Goal: Download file/media

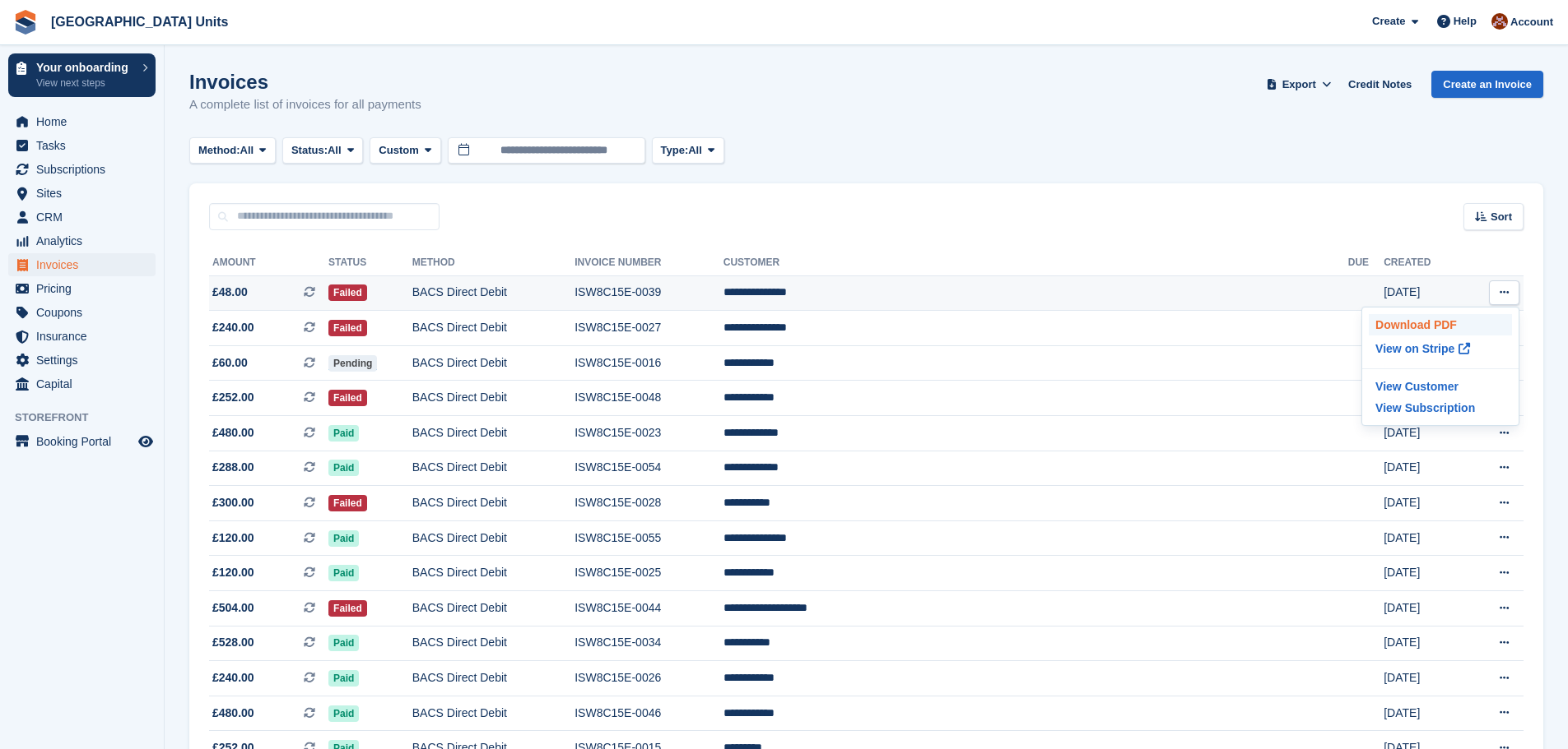
click at [1433, 322] on p "Download PDF" at bounding box center [1440, 325] width 144 height 21
click at [1504, 318] on button at bounding box center [1503, 328] width 31 height 24
click at [1432, 355] on p "Download PDF" at bounding box center [1440, 360] width 144 height 21
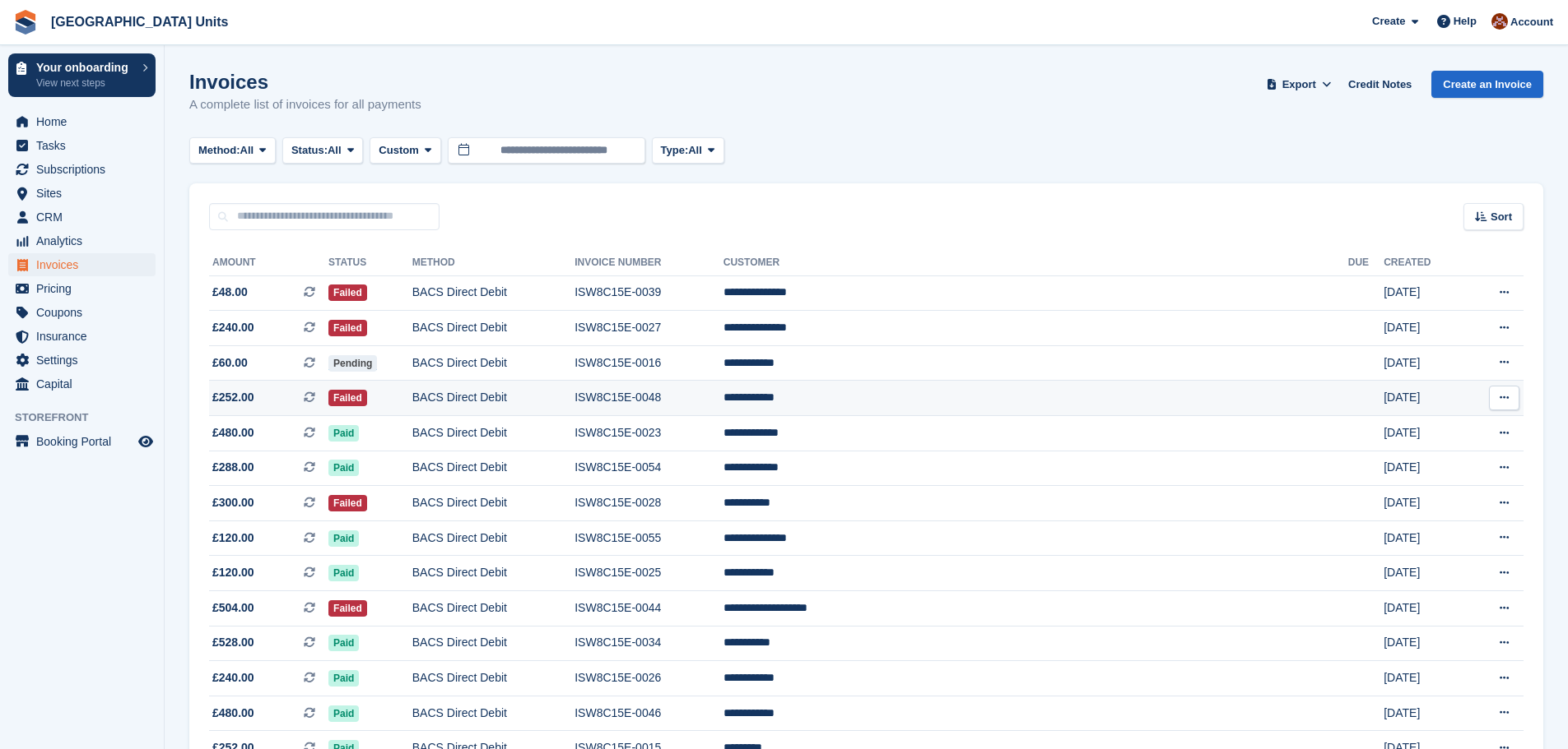
click at [1501, 408] on button at bounding box center [1503, 398] width 31 height 24
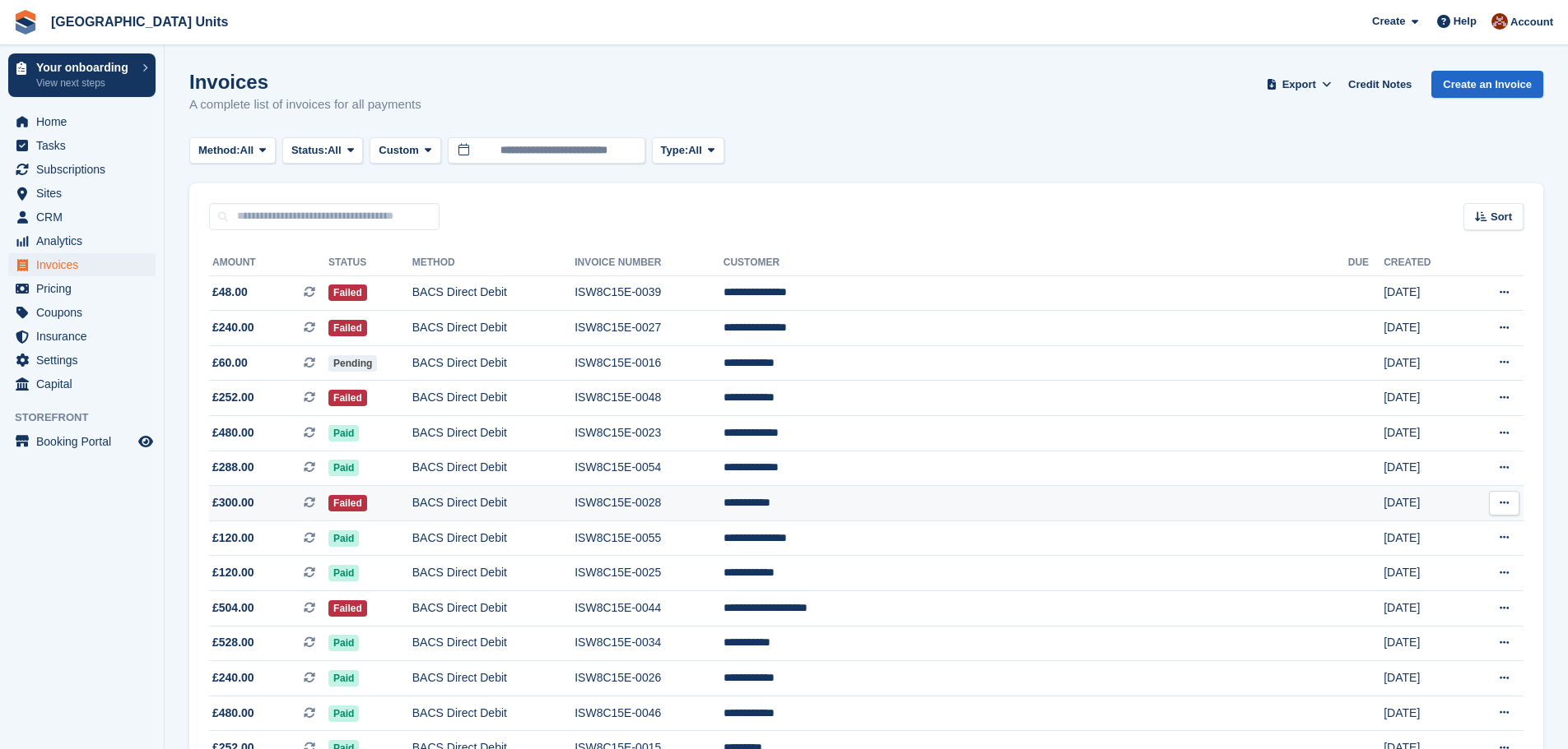
click at [1501, 497] on button at bounding box center [1503, 503] width 31 height 24
click at [1441, 541] on p "Download PDF" at bounding box center [1440, 536] width 144 height 21
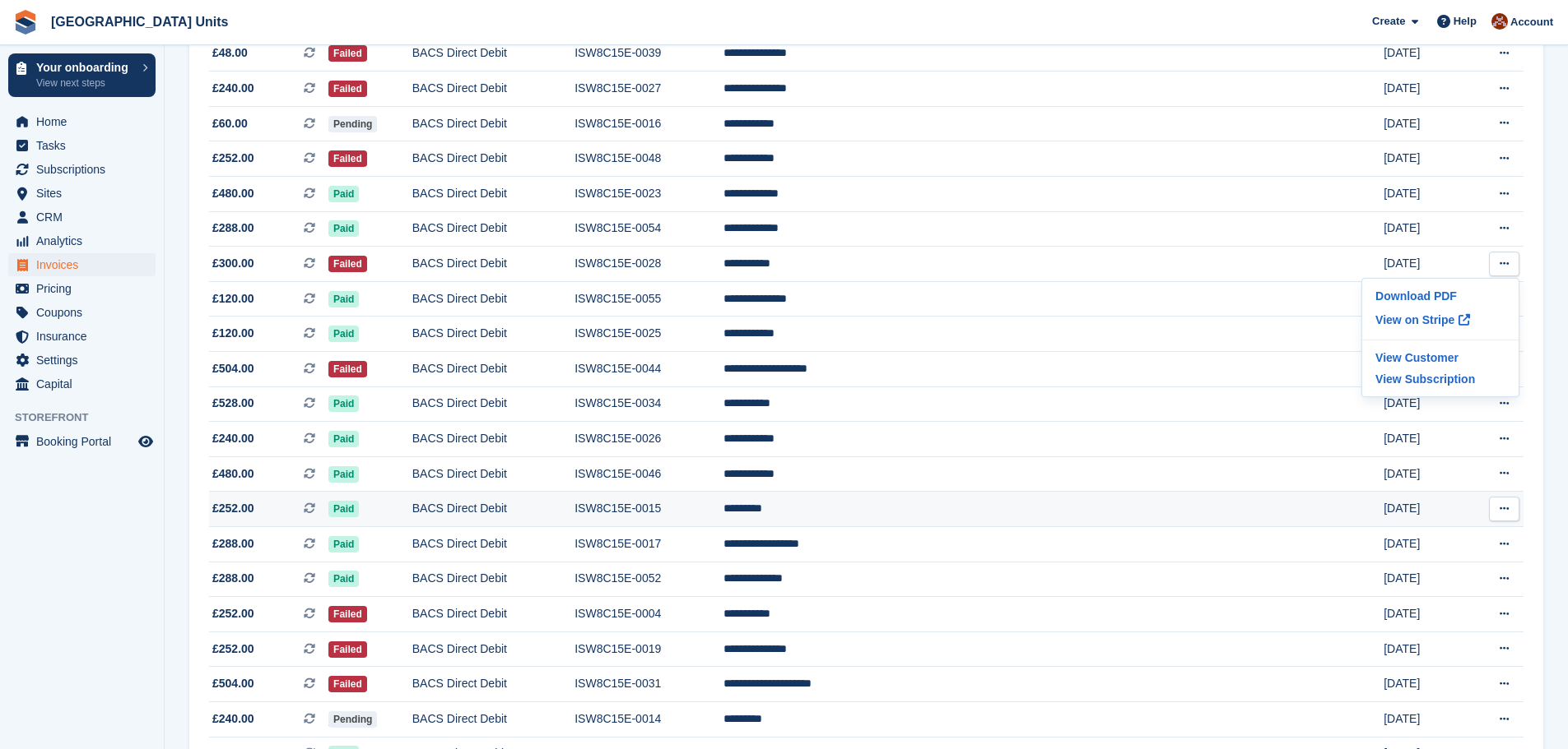
scroll to position [247, 0]
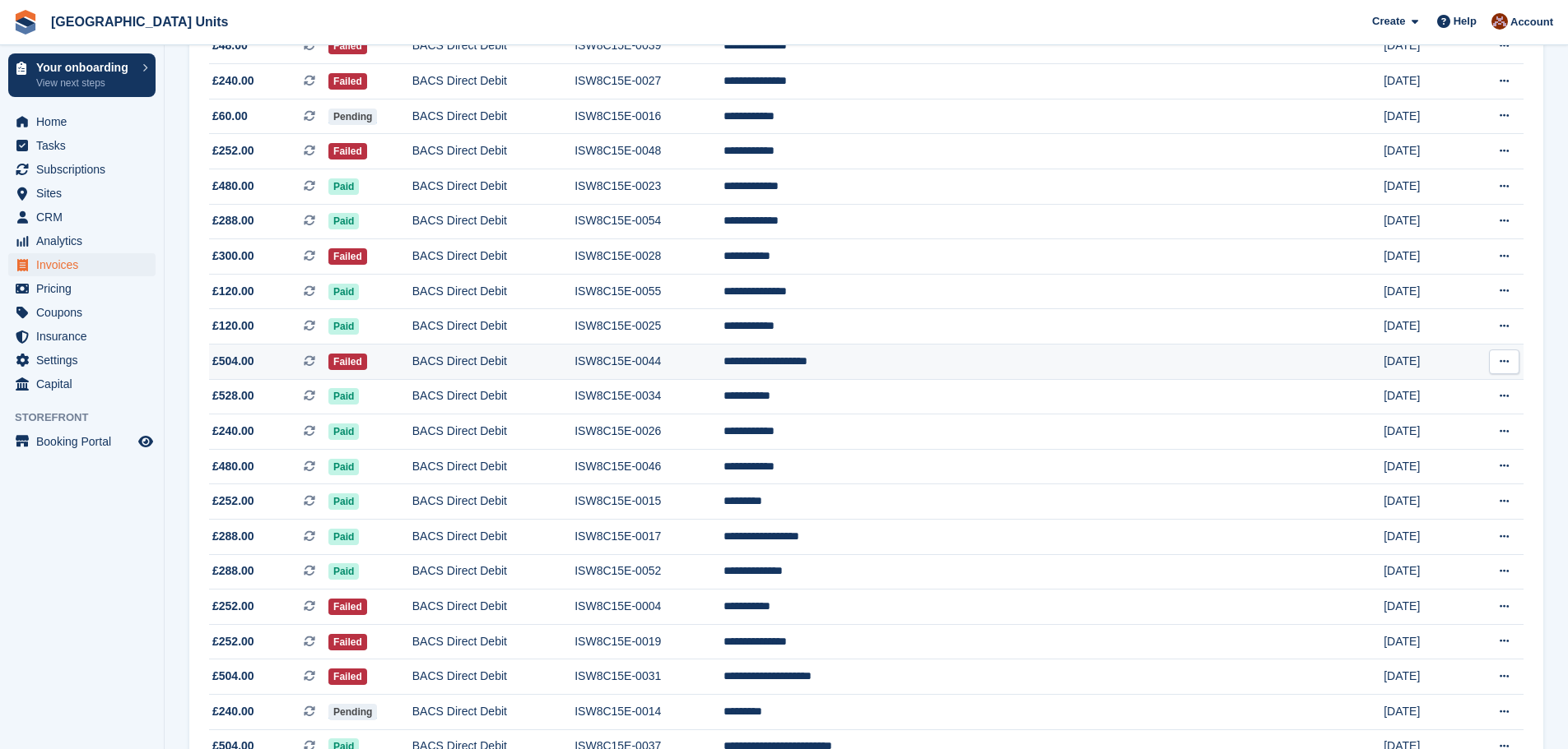
click at [1502, 363] on icon at bounding box center [1504, 361] width 9 height 10
click at [1447, 390] on p "Download PDF" at bounding box center [1440, 394] width 144 height 21
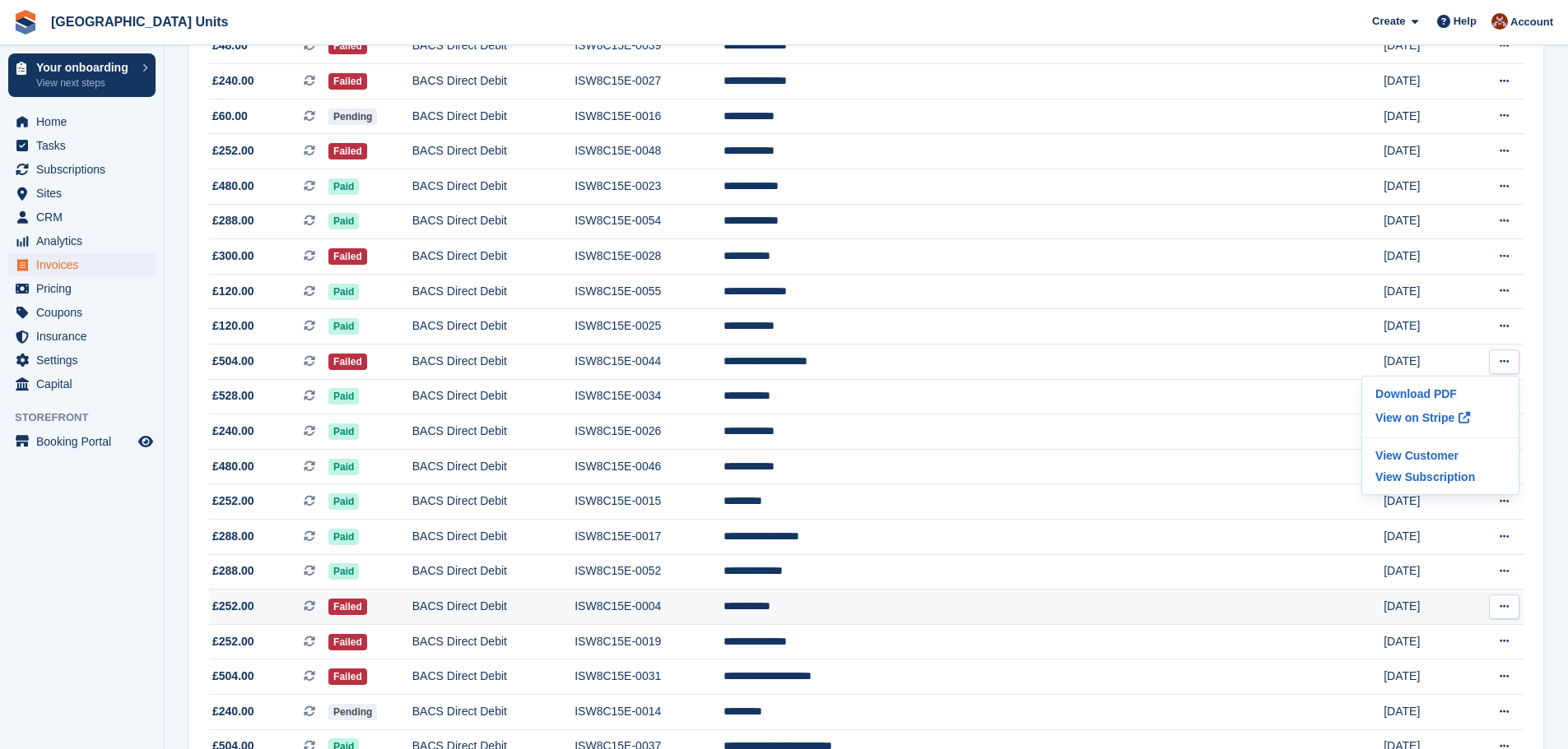
click at [1511, 602] on button at bounding box center [1503, 607] width 31 height 24
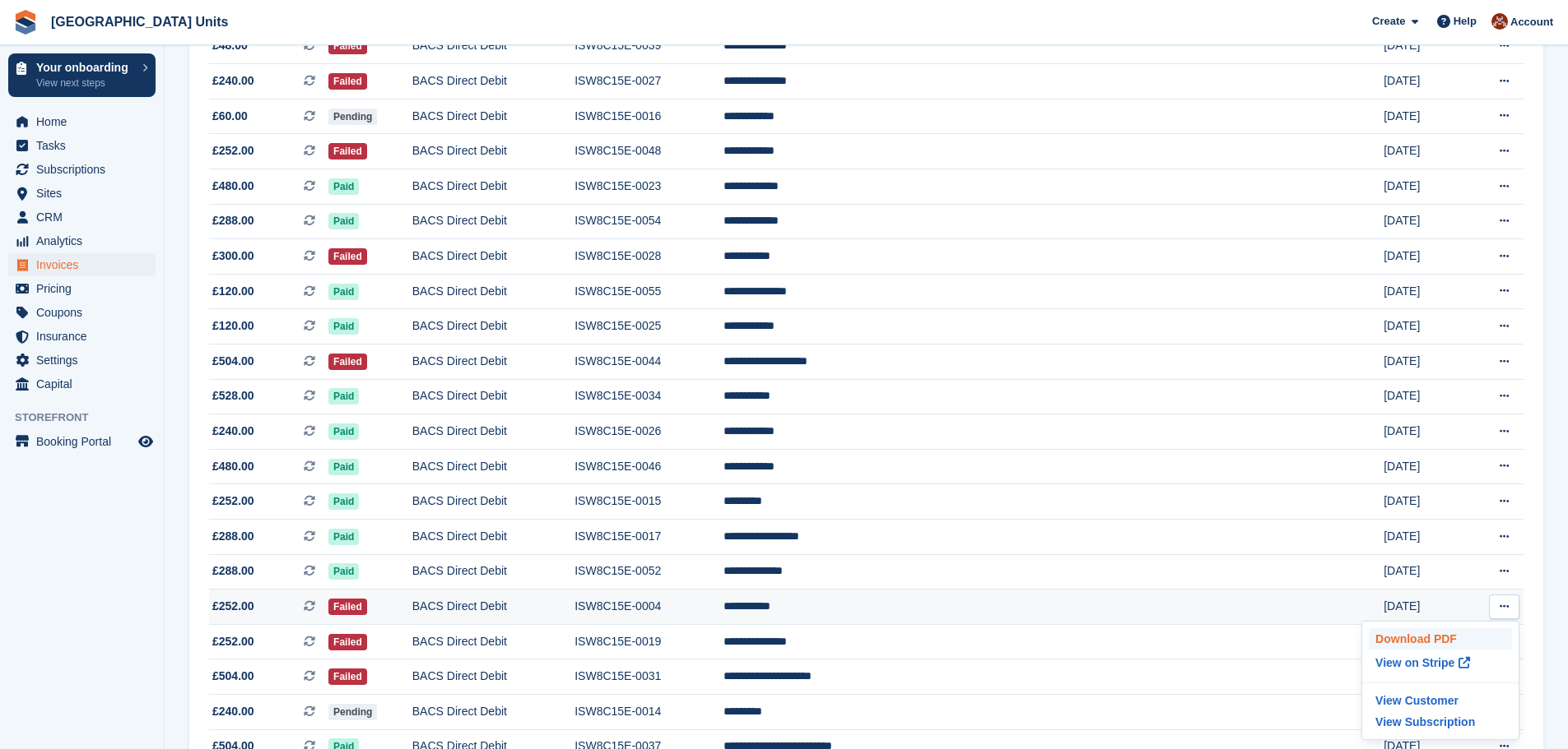
click at [1428, 638] on p "Download PDF" at bounding box center [1440, 639] width 144 height 21
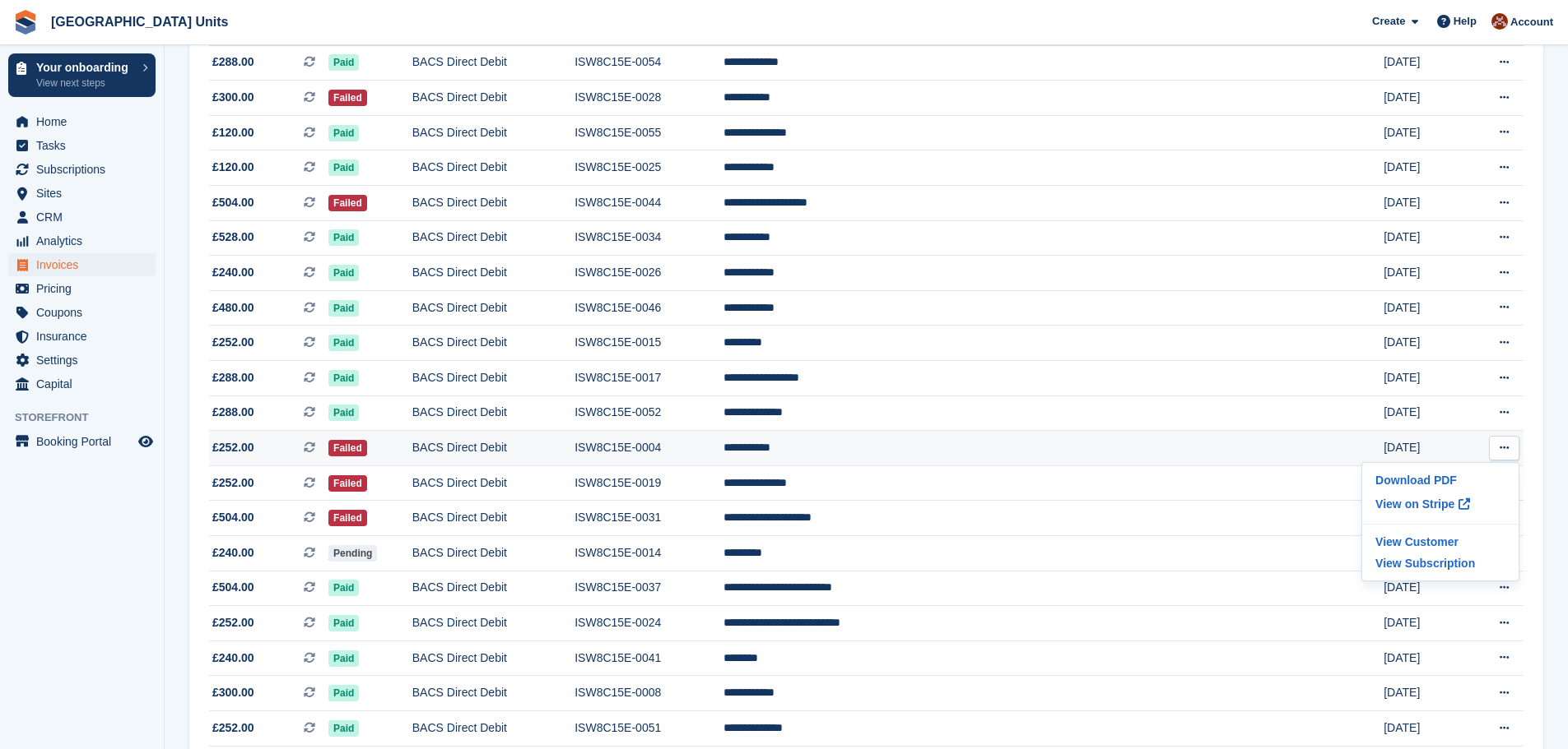
scroll to position [411, 0]
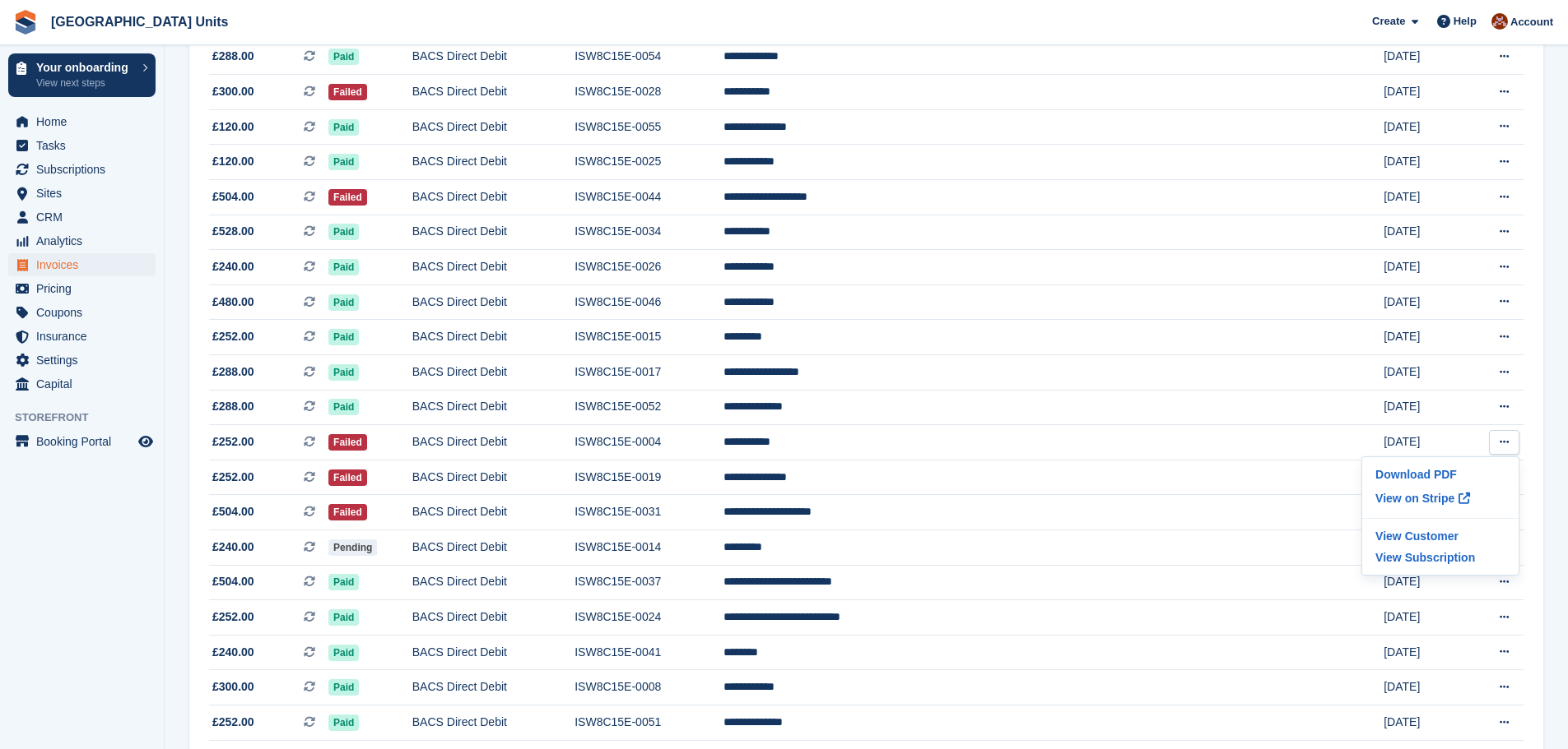
click at [1550, 501] on section "Invoices A complete list of invoices for all payments Export Export Invoices Ex…" at bounding box center [866, 643] width 1403 height 2109
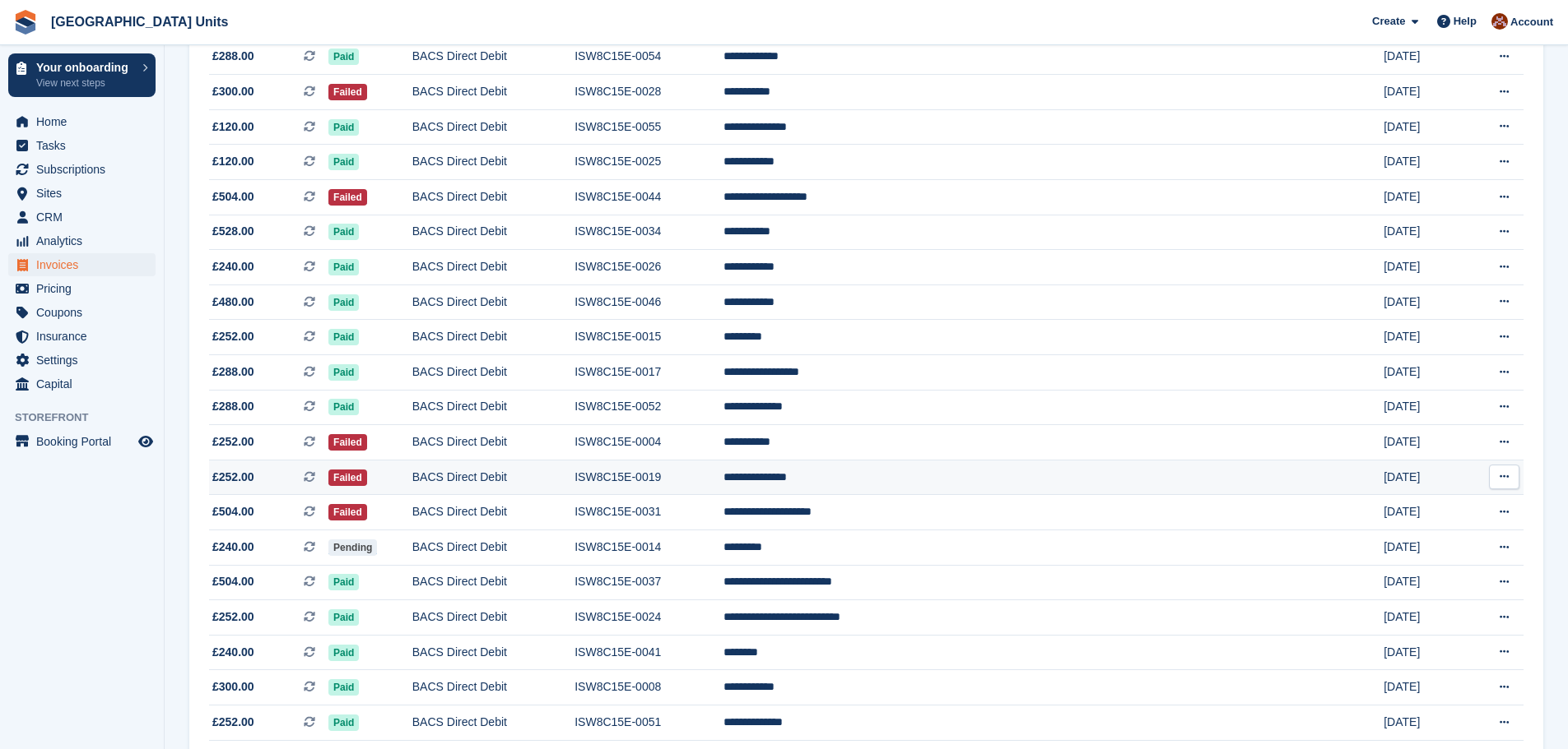
click at [1507, 479] on icon at bounding box center [1504, 477] width 9 height 10
click at [1430, 506] on p "Download PDF" at bounding box center [1440, 509] width 144 height 21
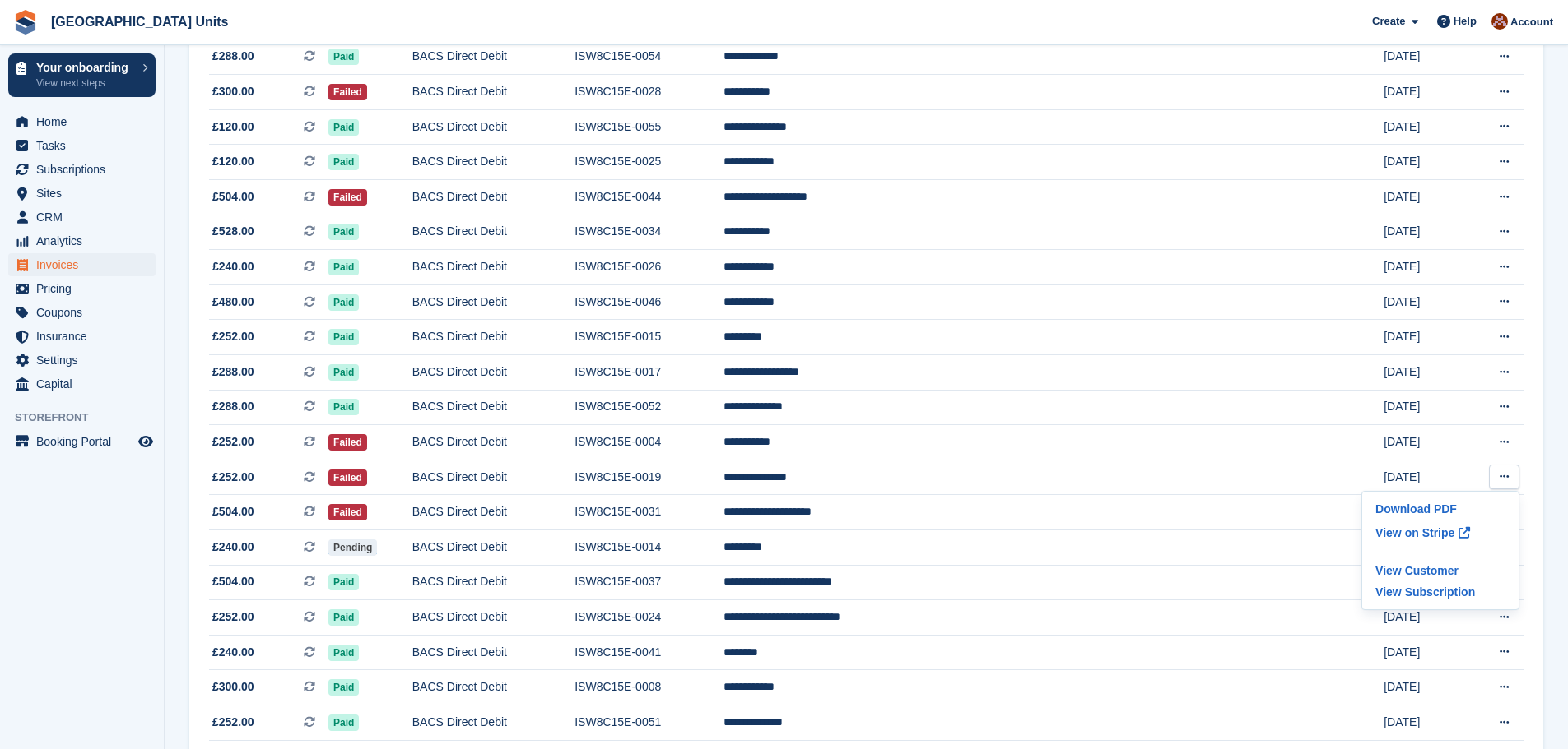
click at [1535, 588] on div "**********" at bounding box center [866, 724] width 1354 height 1810
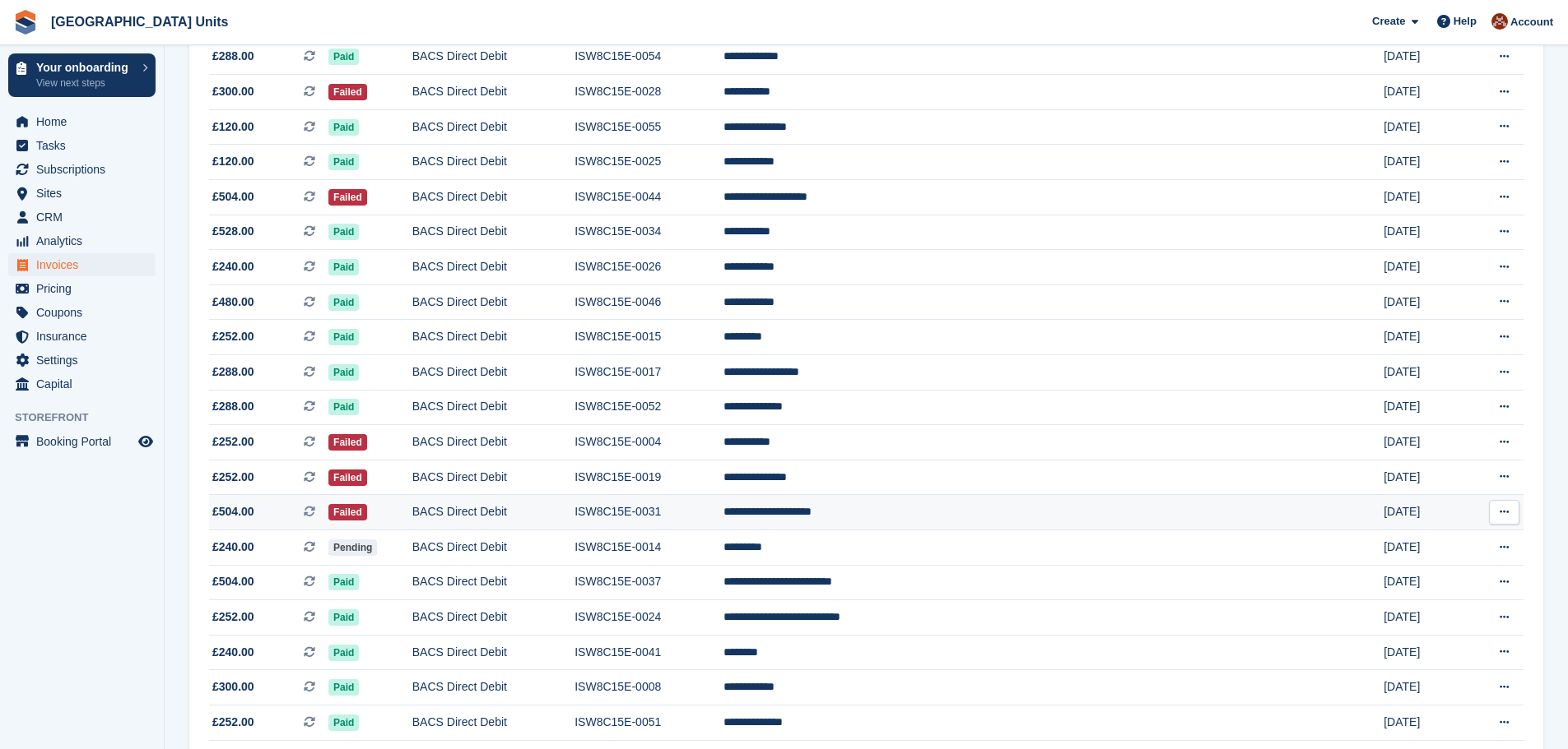
click at [1504, 514] on icon at bounding box center [1504, 512] width 9 height 10
click at [1450, 540] on p "Download PDF" at bounding box center [1440, 544] width 144 height 21
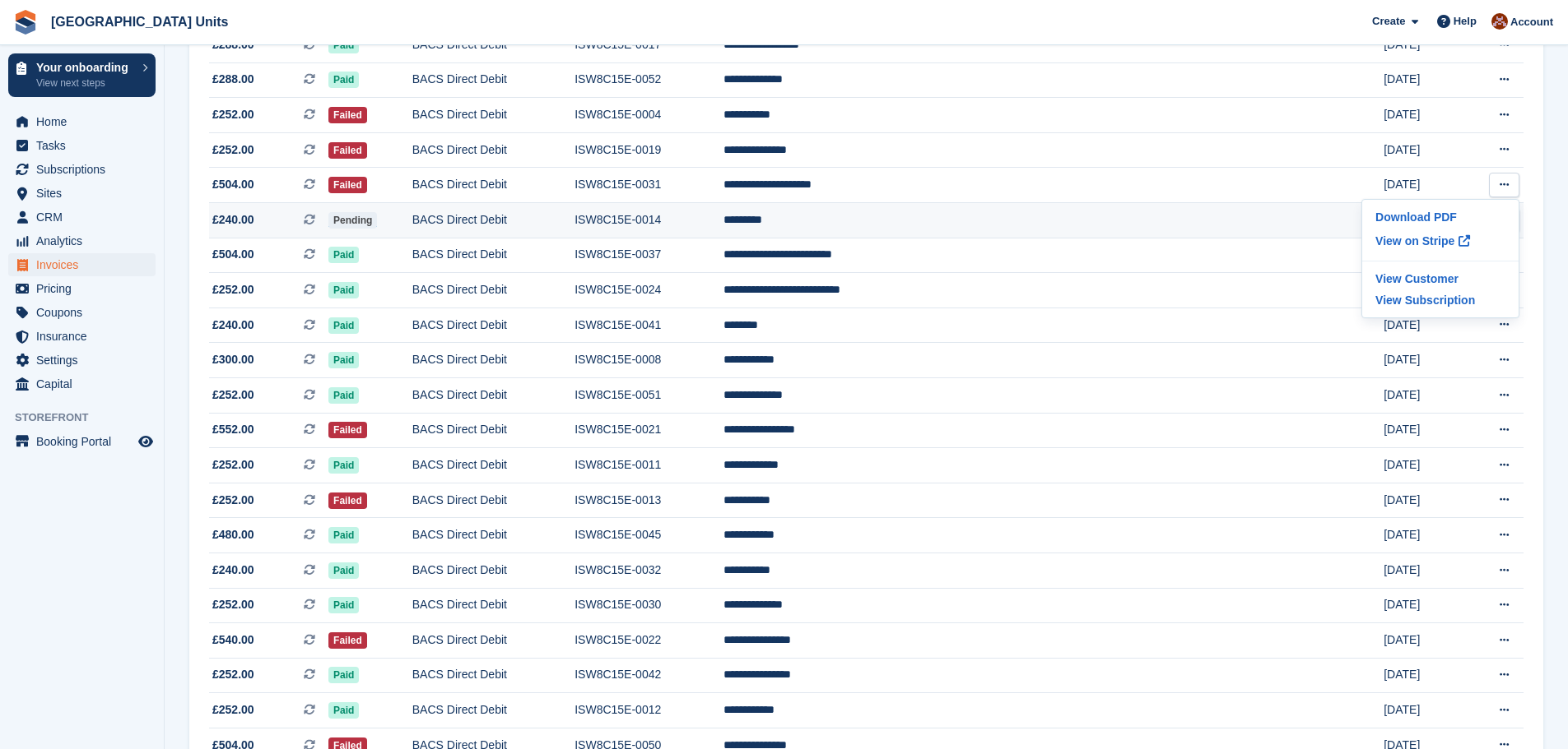
scroll to position [740, 0]
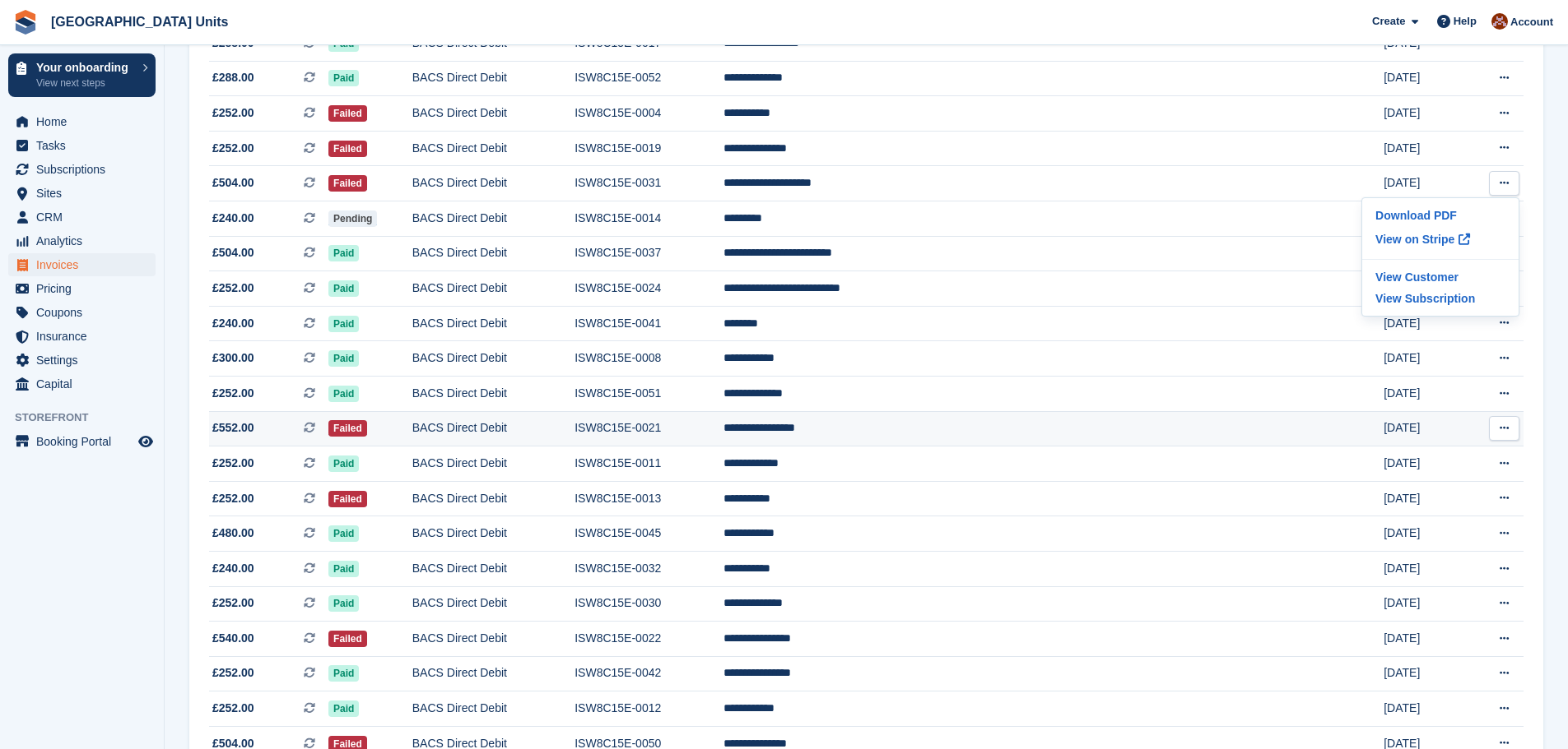
click at [1496, 426] on button at bounding box center [1503, 429] width 31 height 24
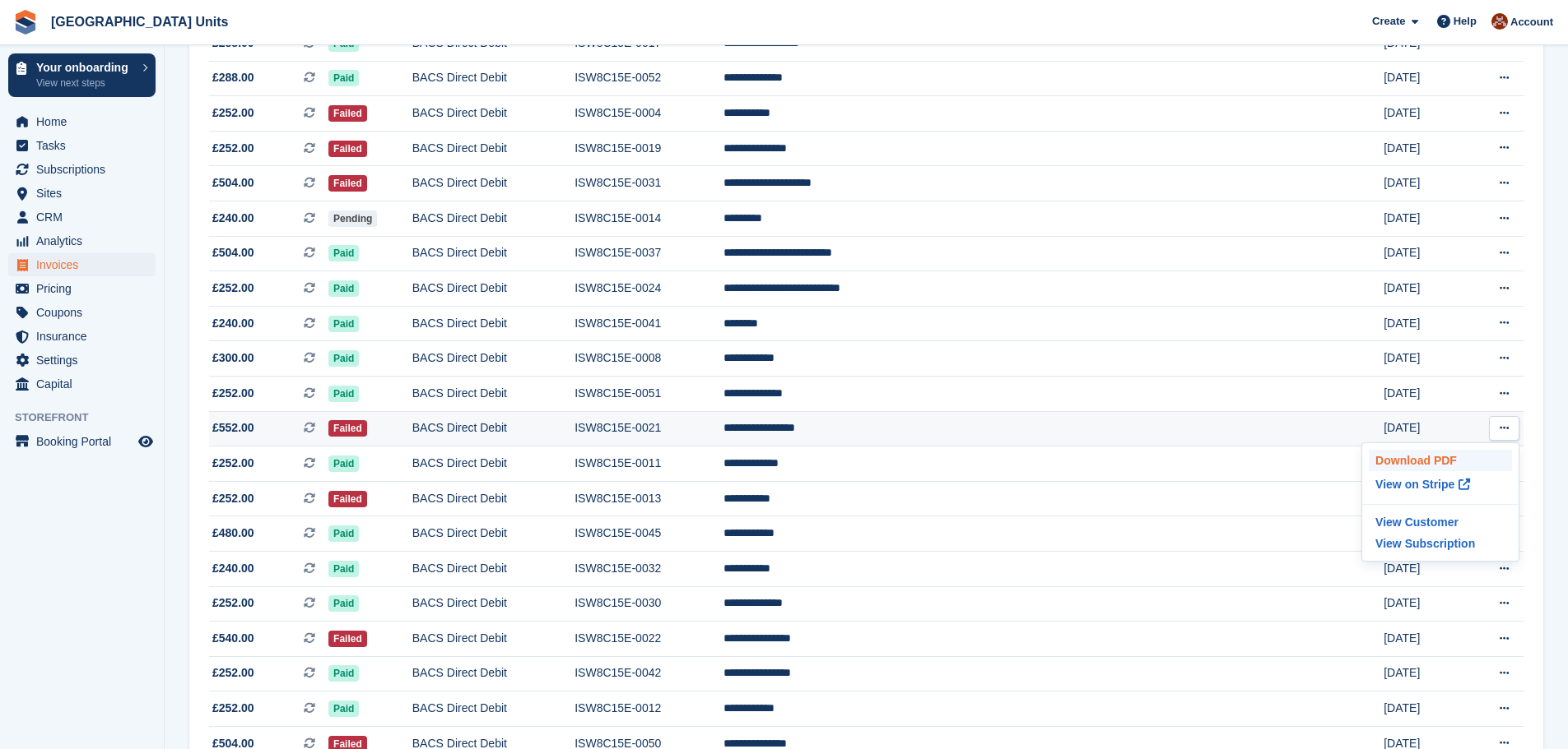
click at [1450, 467] on p "Download PDF" at bounding box center [1440, 460] width 144 height 21
click at [1542, 451] on div "**********" at bounding box center [866, 395] width 1354 height 1810
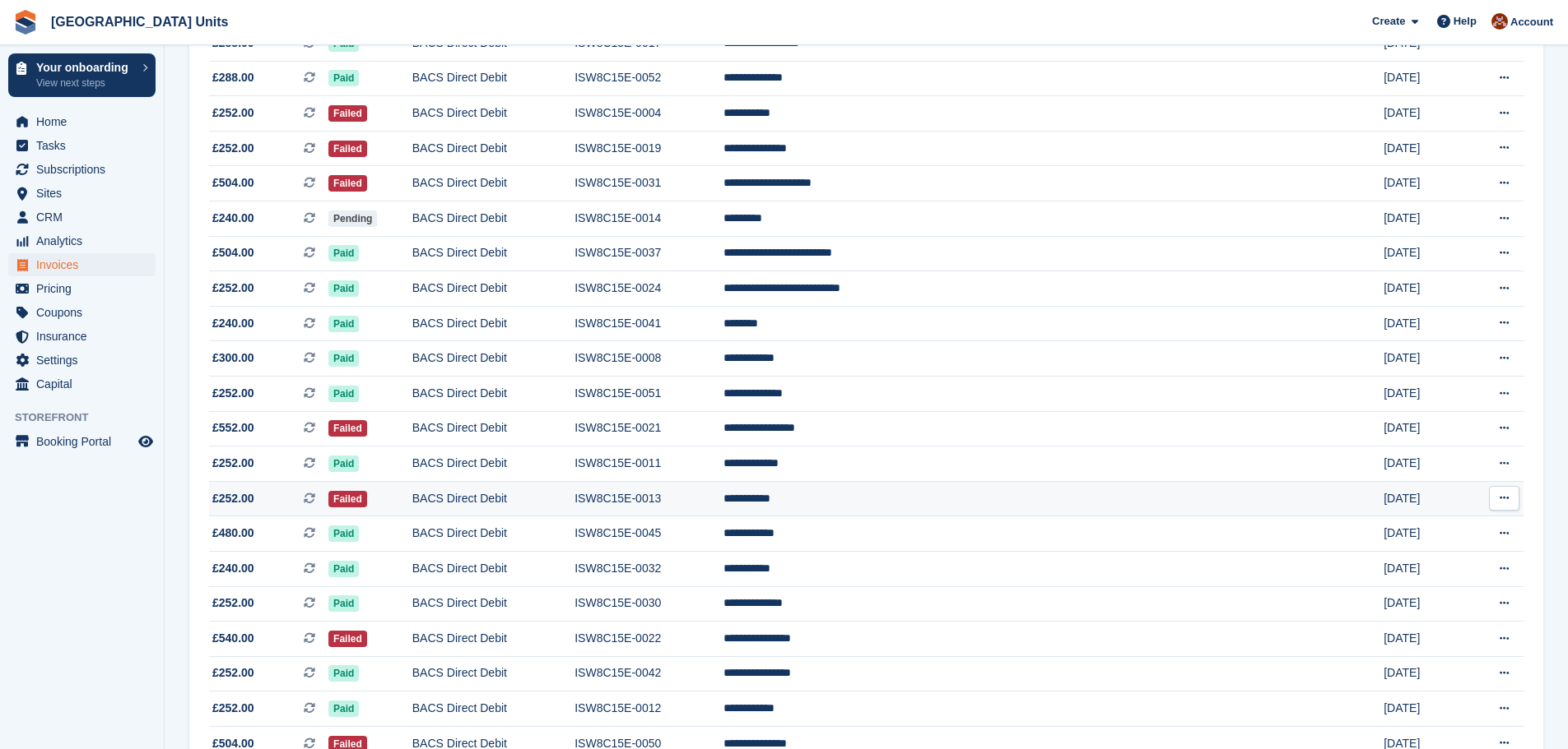
click at [1501, 495] on icon at bounding box center [1504, 498] width 9 height 10
click at [1425, 528] on p "Download PDF" at bounding box center [1440, 530] width 144 height 21
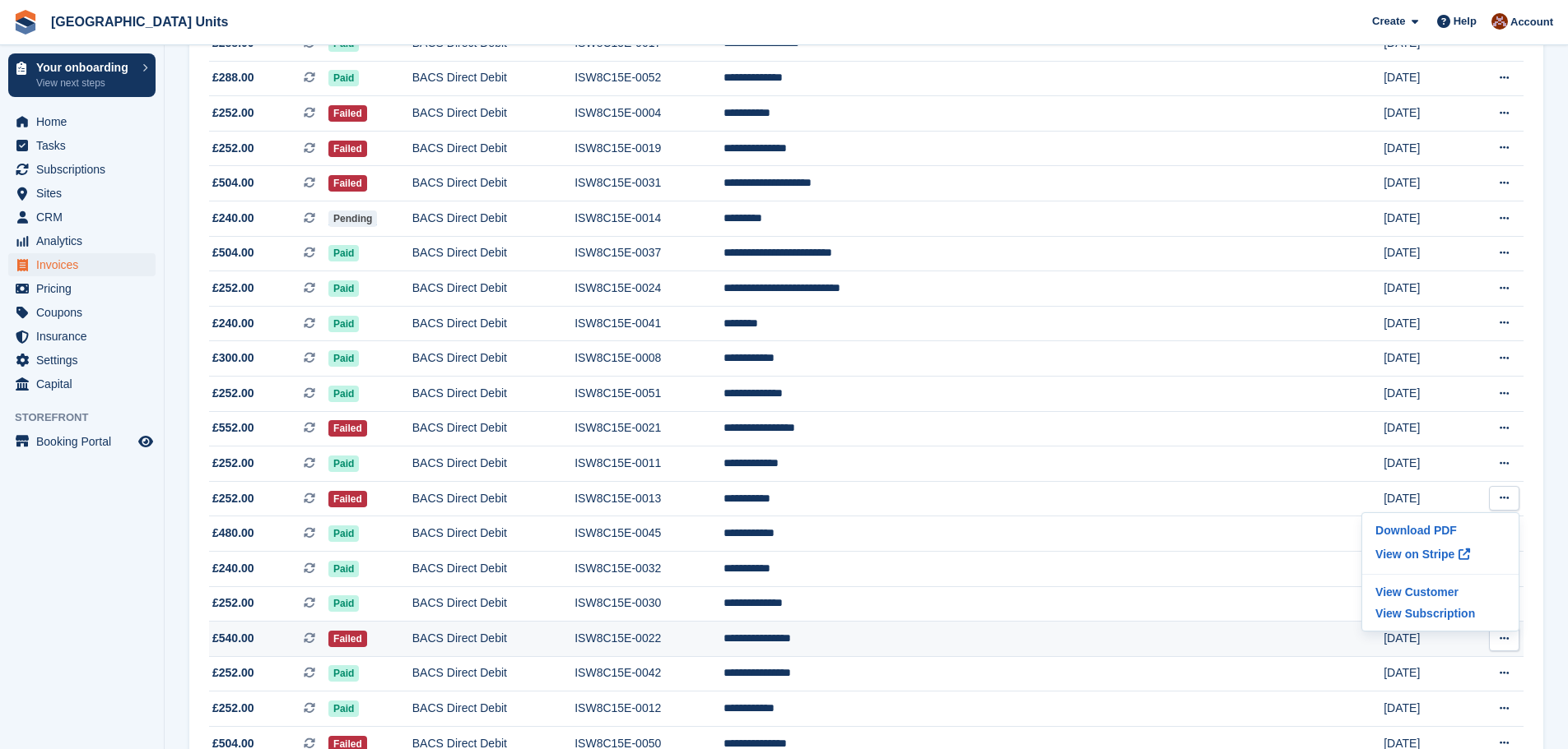
click at [1501, 640] on icon at bounding box center [1504, 639] width 9 height 10
click at [1445, 668] on p "Download PDF" at bounding box center [1440, 671] width 144 height 21
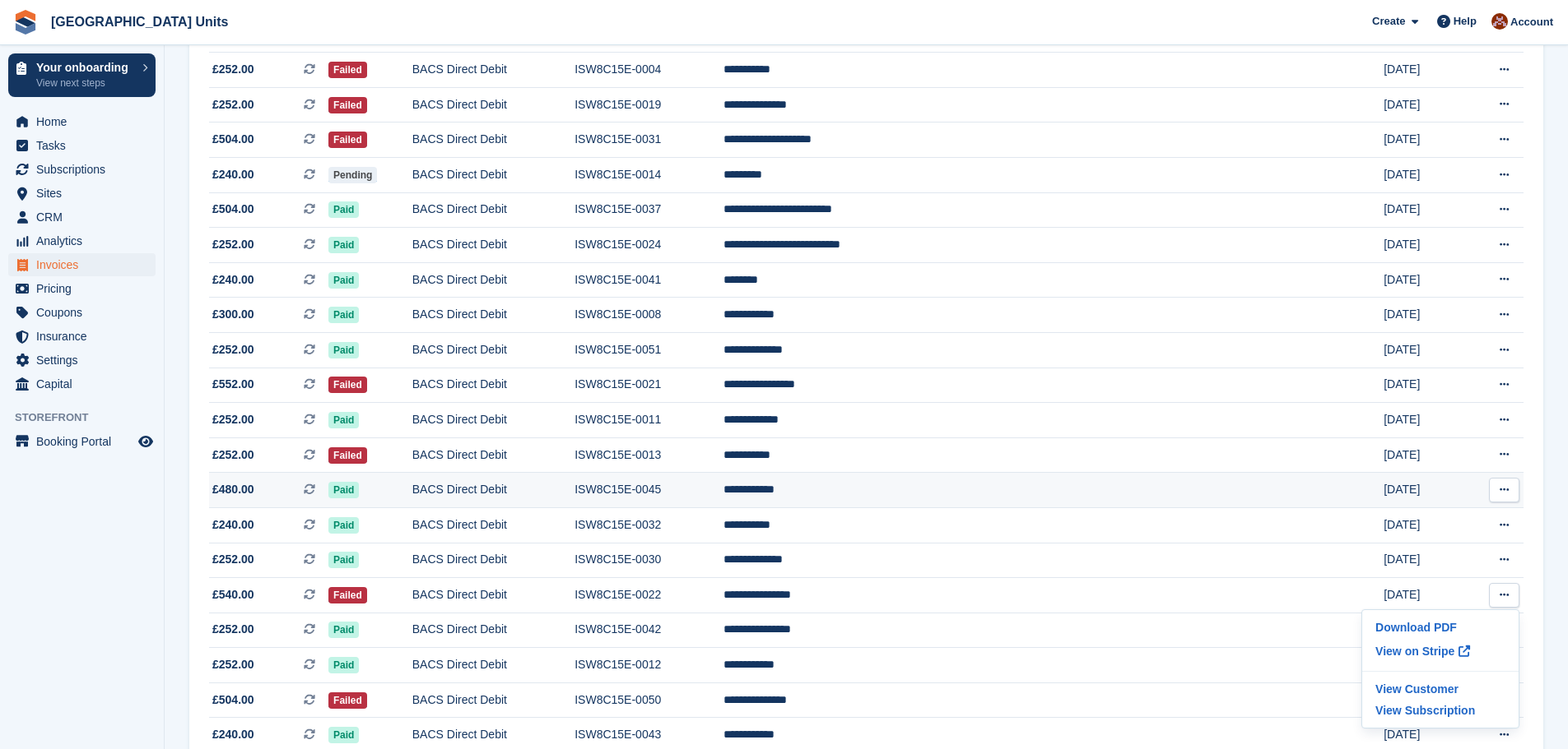
scroll to position [822, 0]
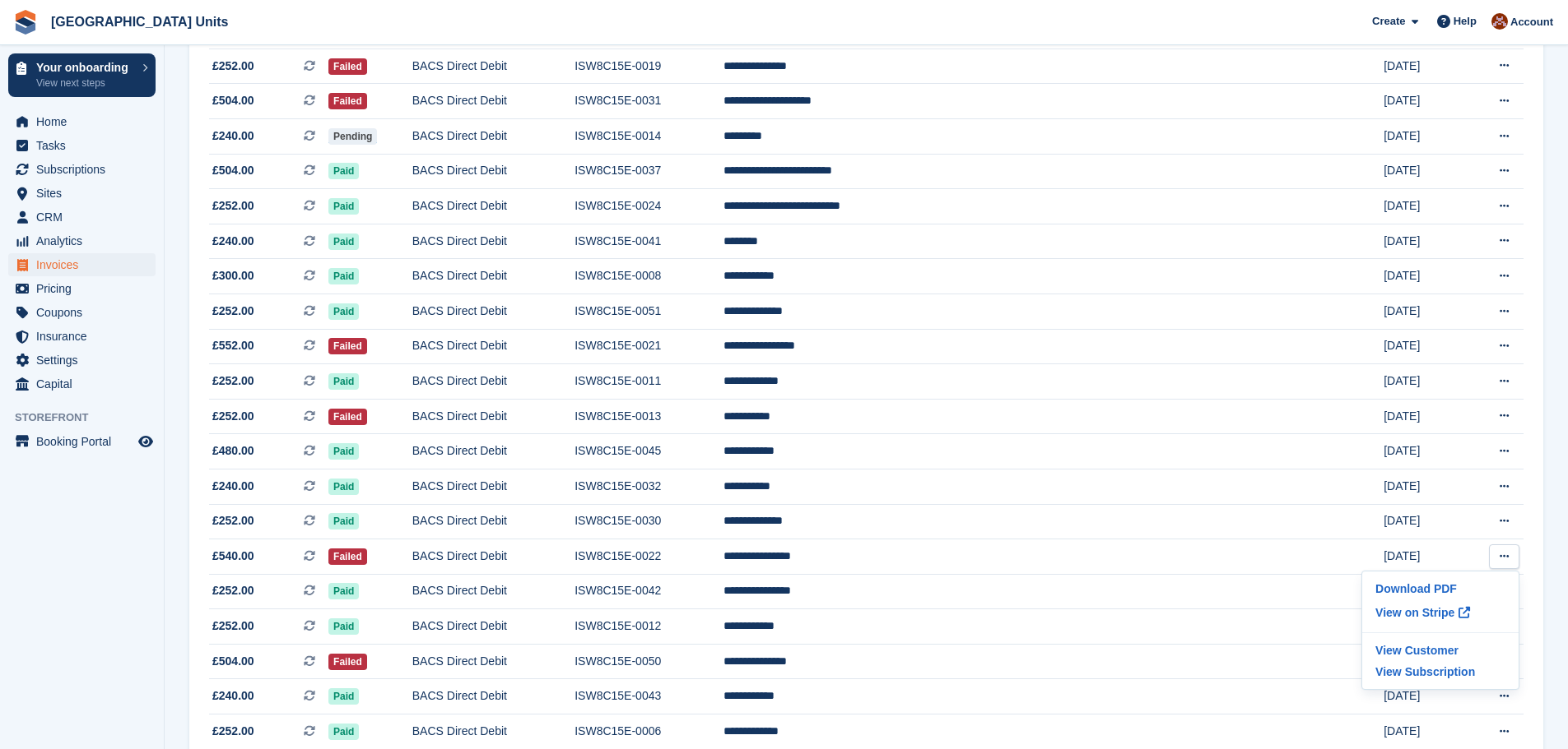
click at [1555, 659] on section "Invoices A complete list of invoices for all payments Export Export Invoices Ex…" at bounding box center [866, 232] width 1403 height 2109
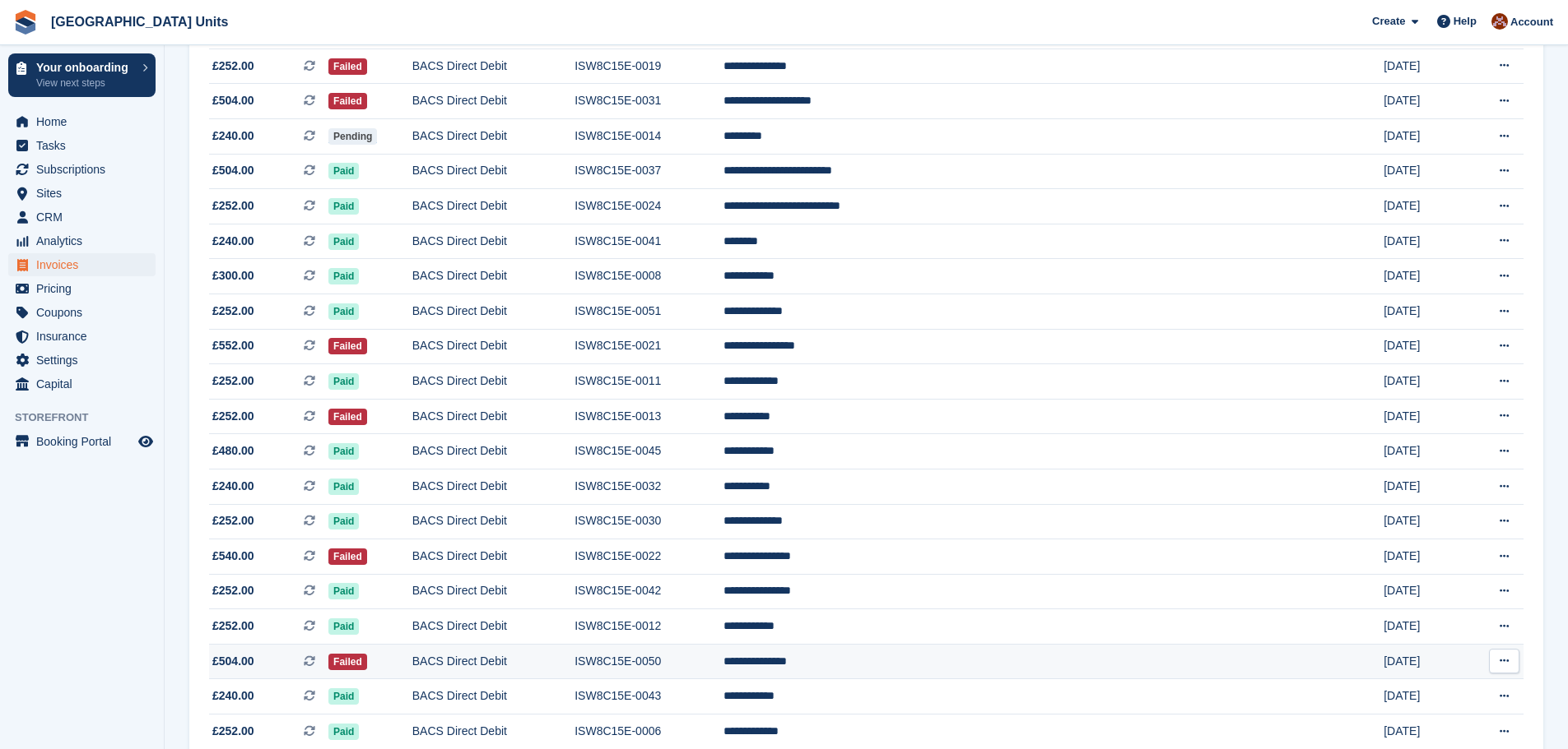
click at [1500, 665] on icon at bounding box center [1504, 661] width 9 height 10
click at [1446, 690] on p "Download PDF" at bounding box center [1440, 693] width 144 height 21
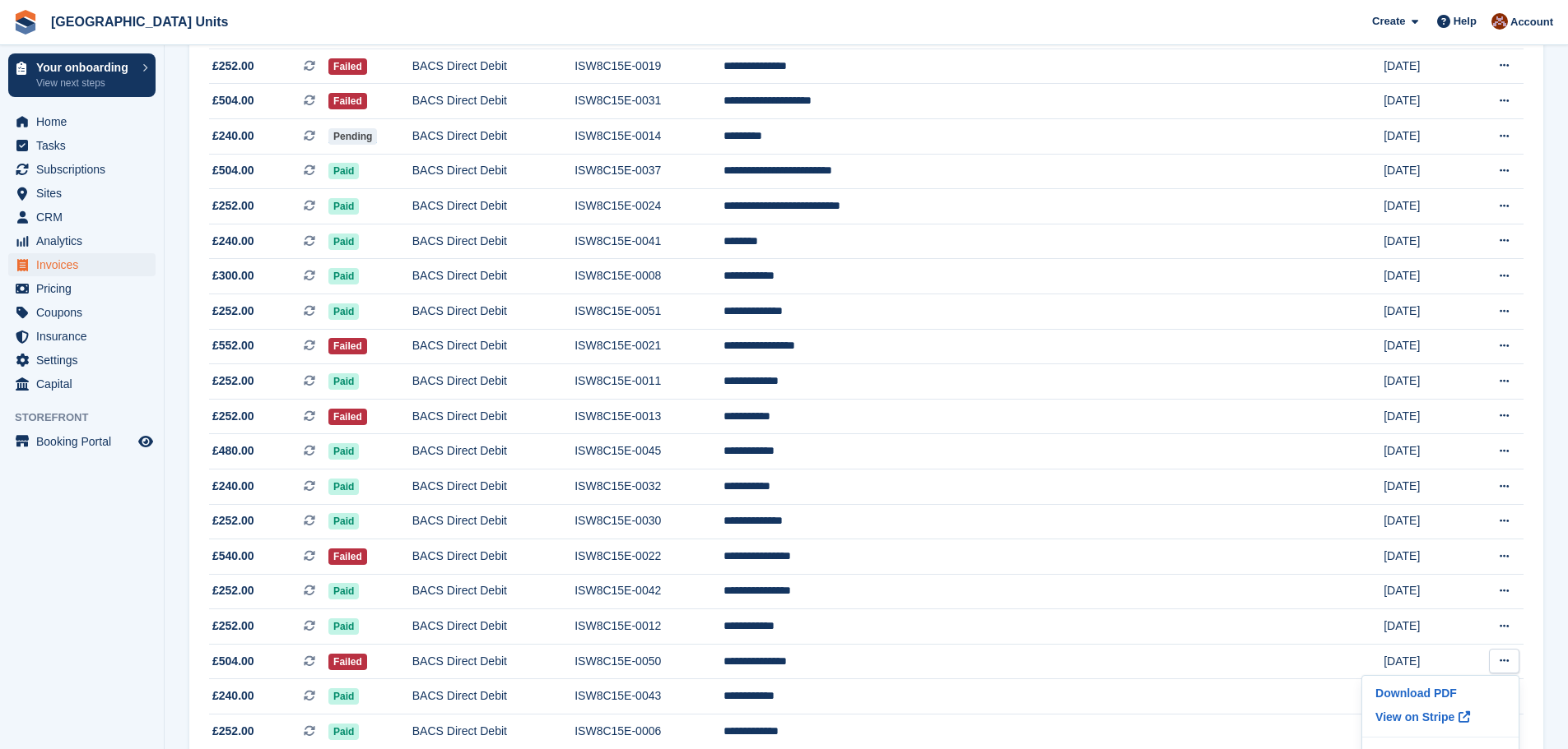
click at [1536, 603] on div "**********" at bounding box center [866, 312] width 1354 height 1810
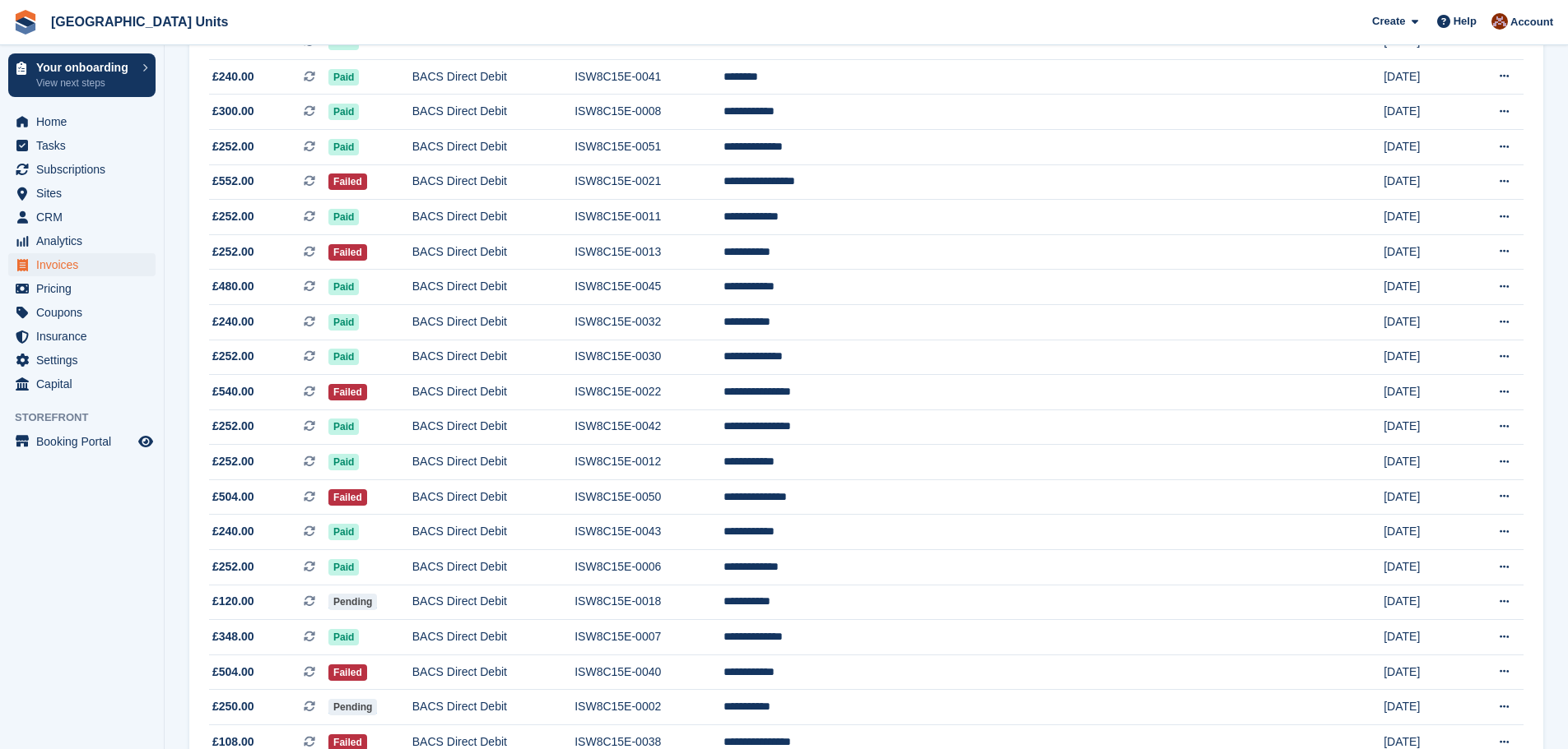
scroll to position [1069, 0]
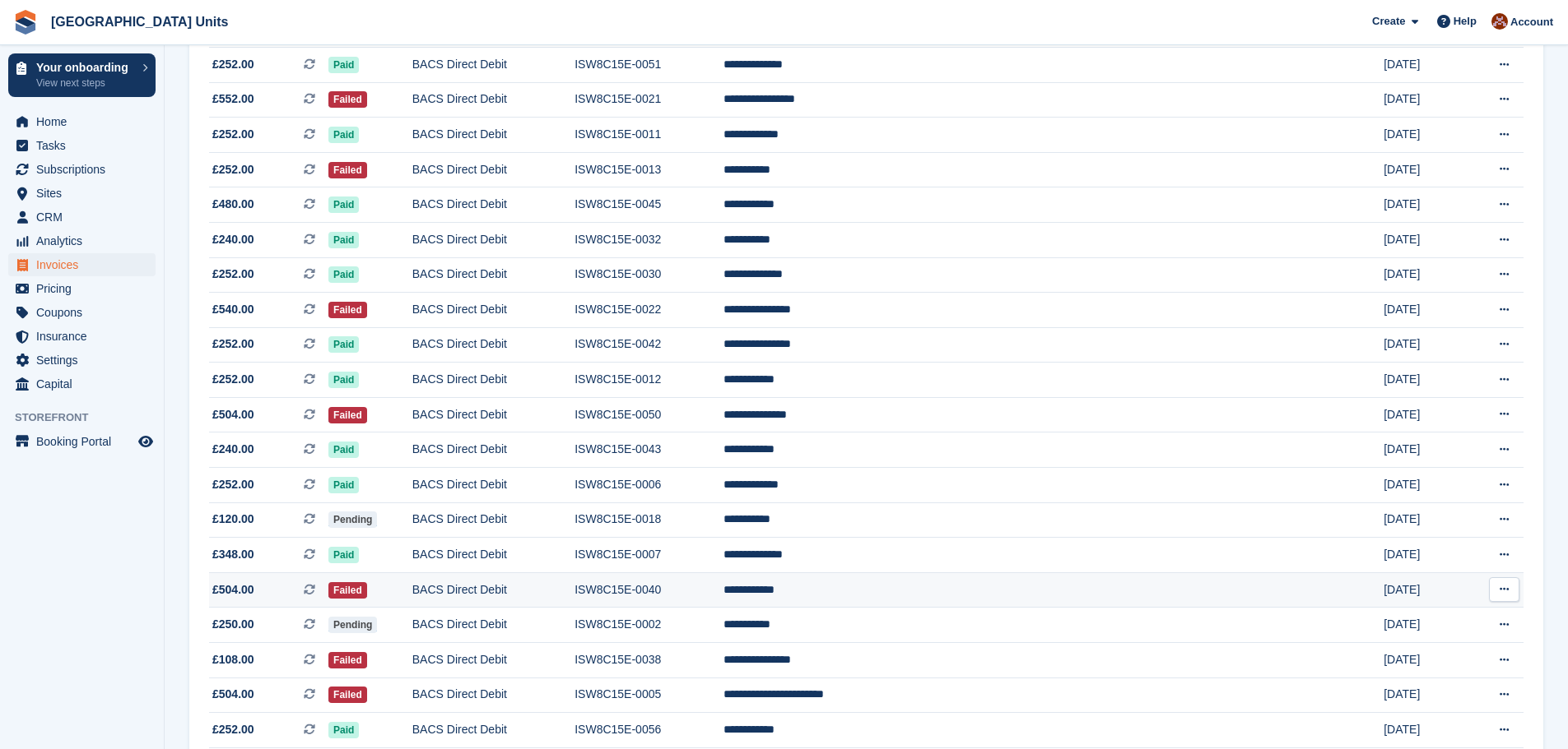
click at [1505, 587] on icon at bounding box center [1504, 589] width 9 height 10
click at [1459, 620] on p "Download PDF" at bounding box center [1440, 621] width 144 height 21
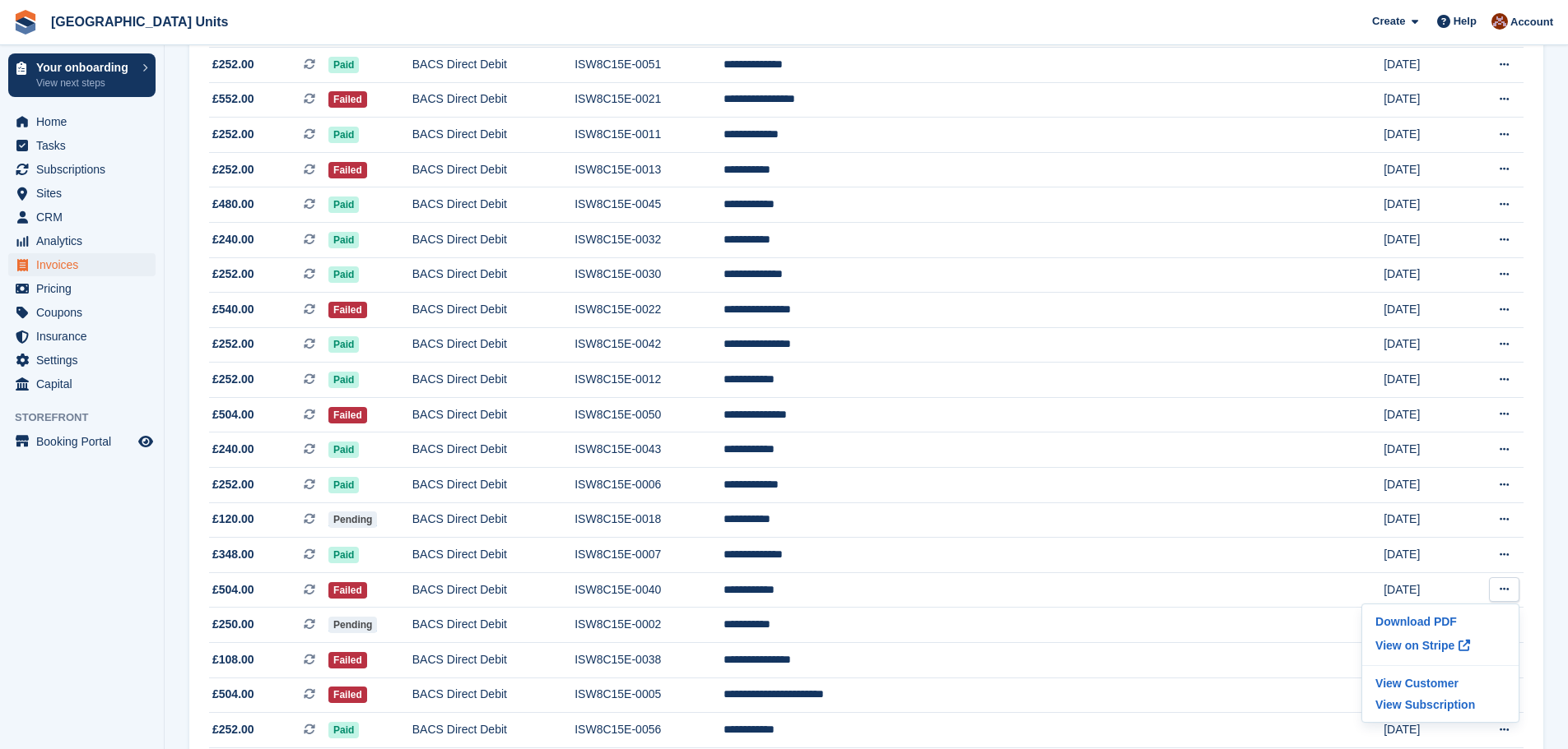
click at [1536, 642] on div "**********" at bounding box center [866, 66] width 1354 height 1810
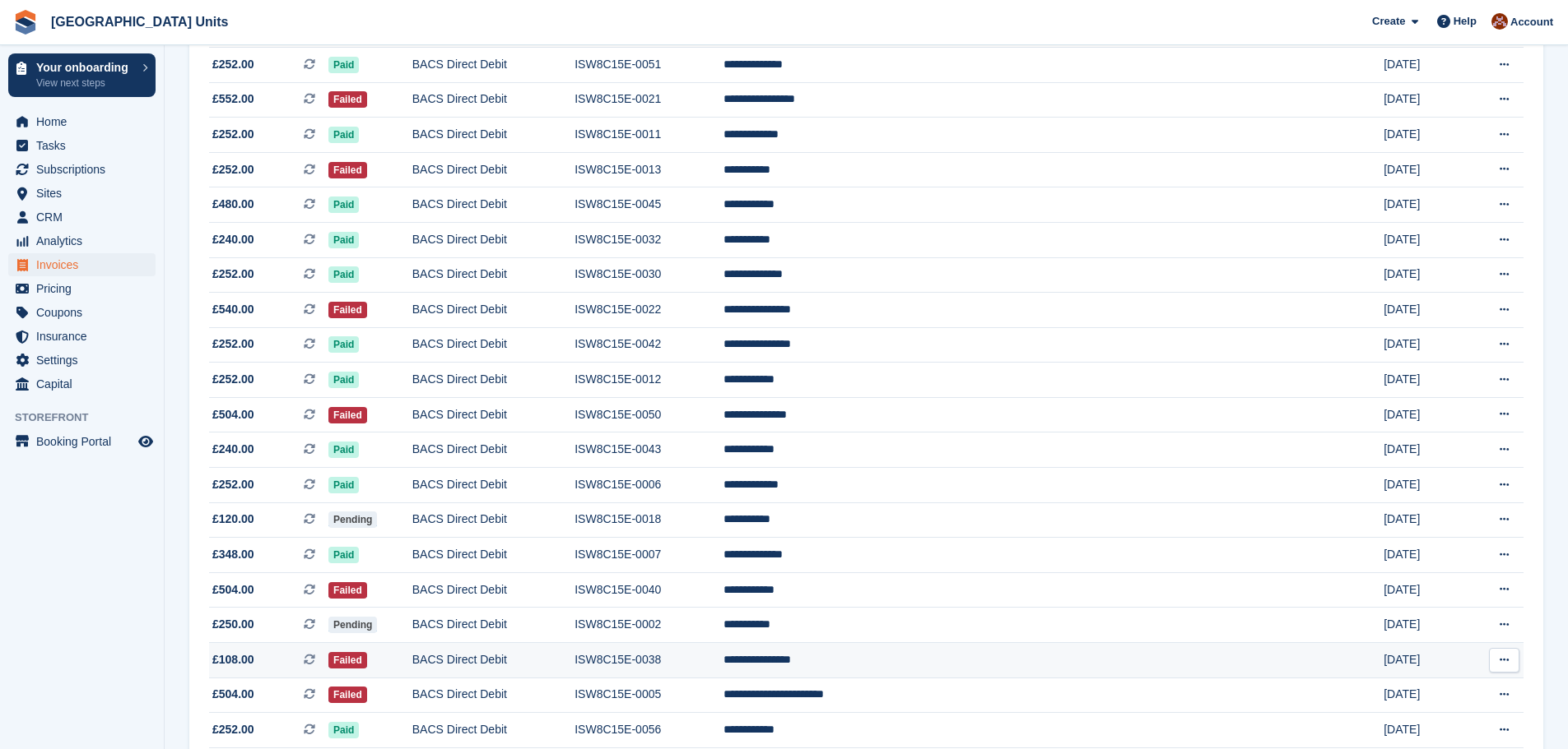
click at [1504, 658] on icon at bounding box center [1504, 660] width 9 height 10
click at [1451, 688] on p "Download PDF" at bounding box center [1440, 692] width 144 height 21
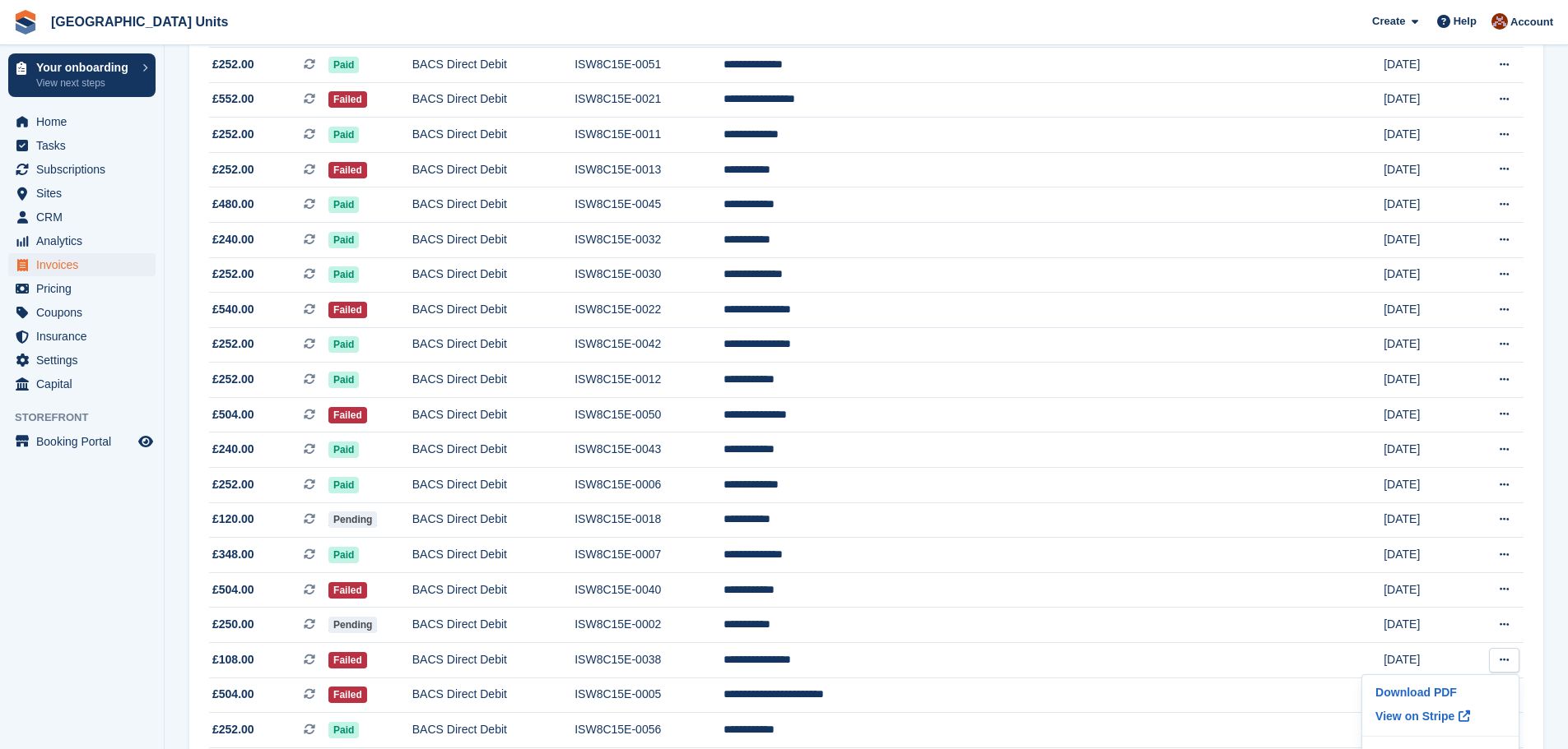
click at [1531, 661] on div "**********" at bounding box center [866, 66] width 1354 height 1810
click at [1500, 694] on icon at bounding box center [1504, 695] width 9 height 10
click at [1466, 720] on p "Download PDF" at bounding box center [1440, 727] width 144 height 21
click at [1533, 539] on div "**********" at bounding box center [866, 66] width 1354 height 1810
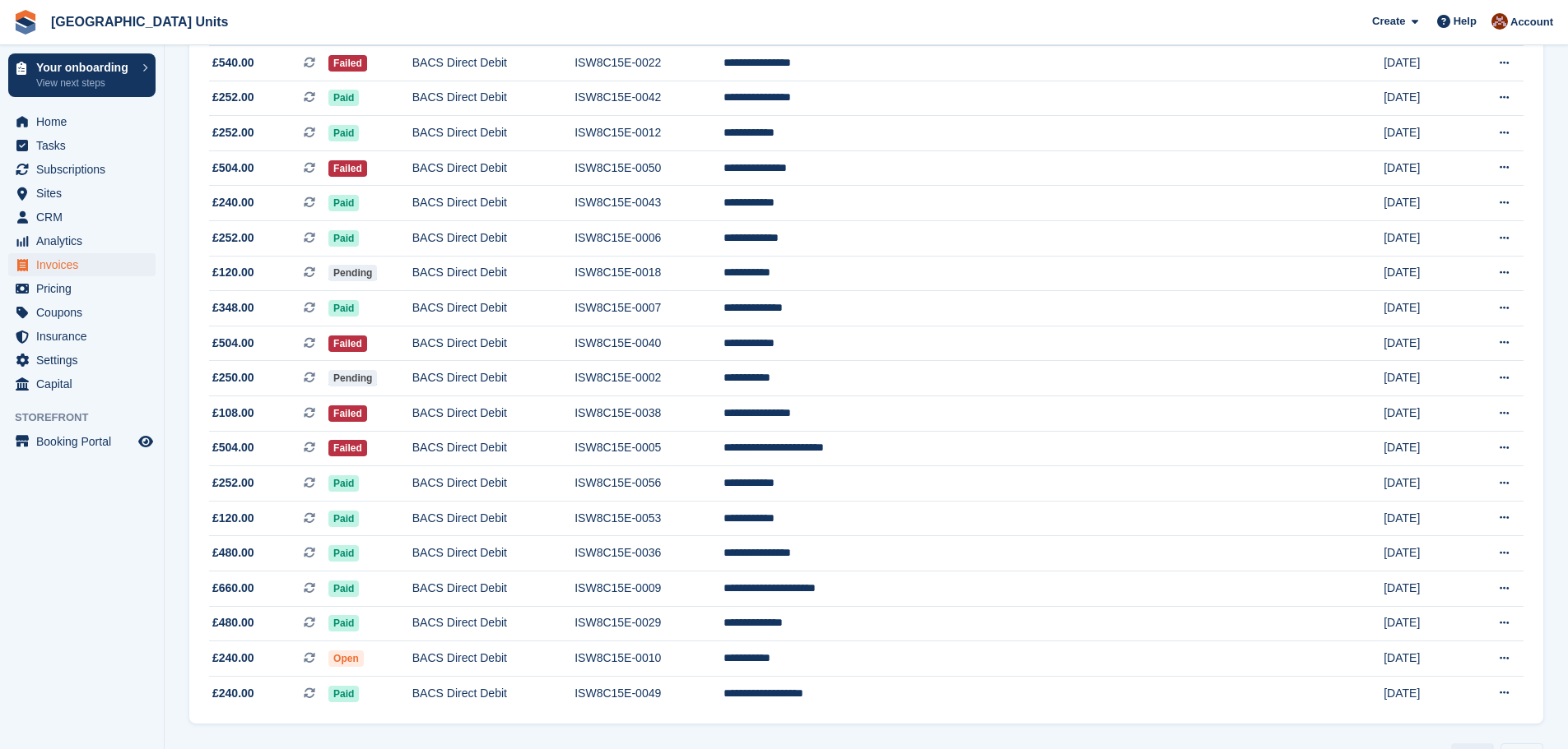
scroll to position [1360, 0]
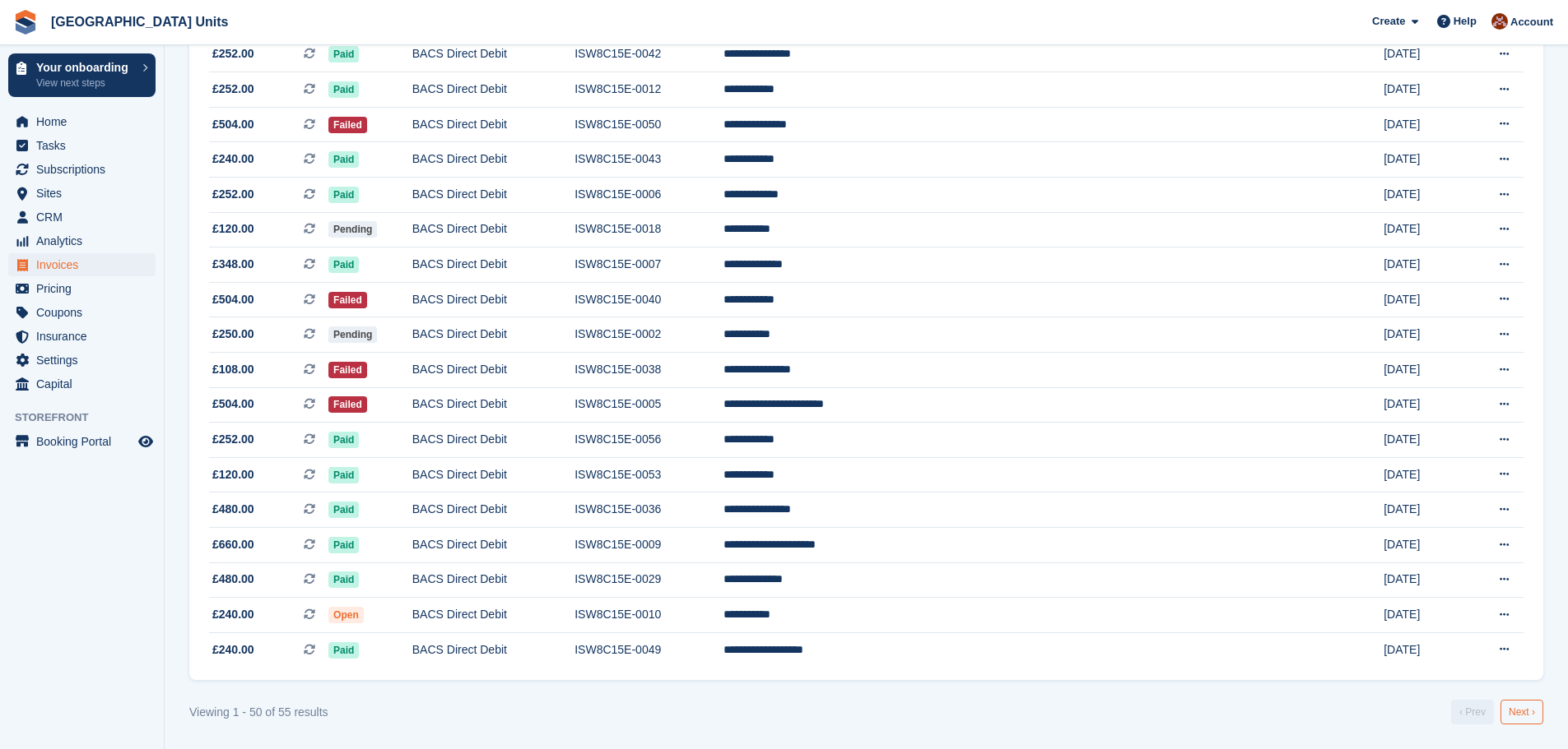
click at [1522, 714] on link "Next ›" at bounding box center [1522, 712] width 43 height 24
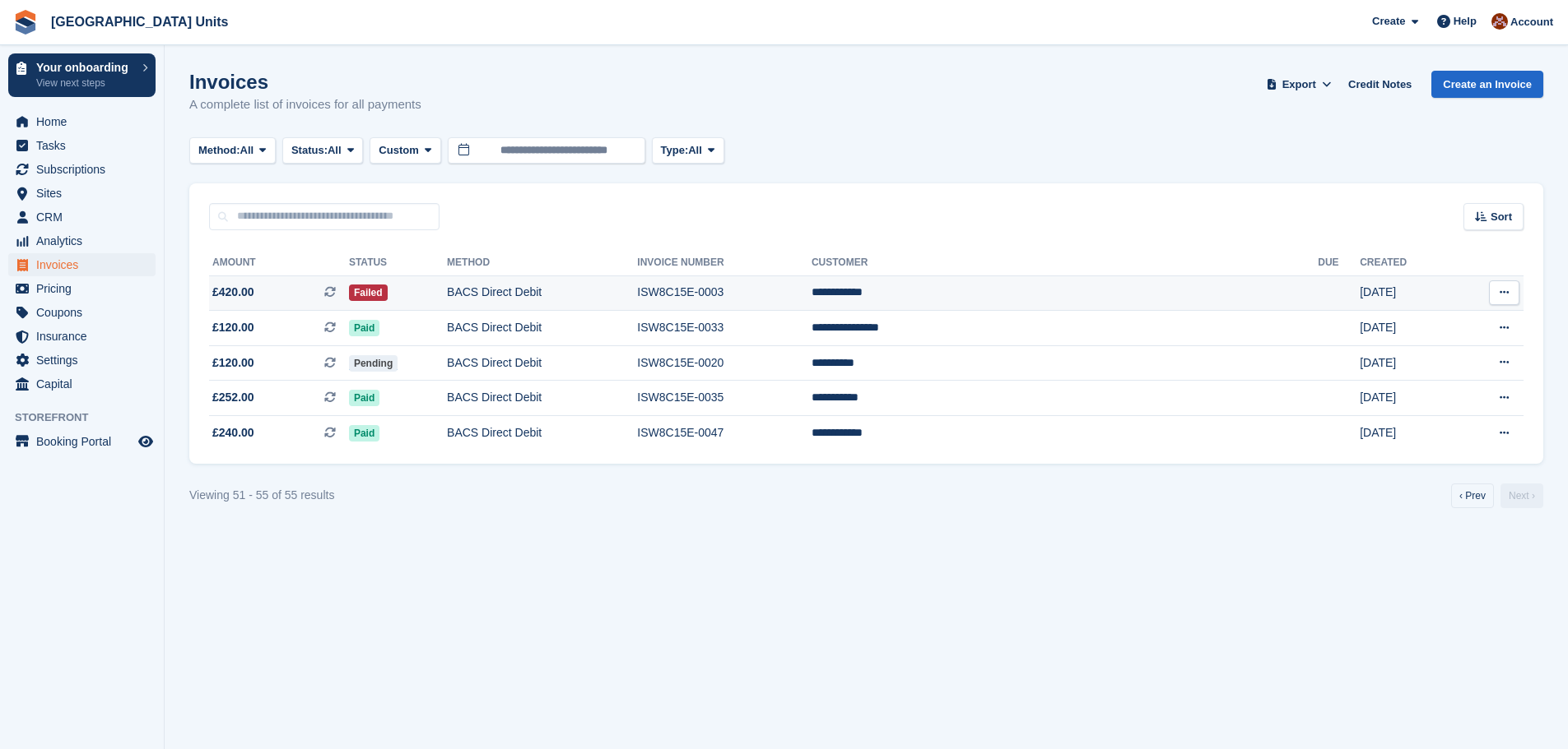
click at [1510, 286] on button at bounding box center [1503, 293] width 31 height 24
click at [1457, 313] on div "Download PDF View on Stripe View Customer View Subscription" at bounding box center [1440, 367] width 158 height 119
click at [1450, 322] on p "Download PDF" at bounding box center [1440, 325] width 144 height 21
click at [1484, 491] on link "‹ Prev" at bounding box center [1472, 496] width 43 height 24
